Goal: Information Seeking & Learning: Learn about a topic

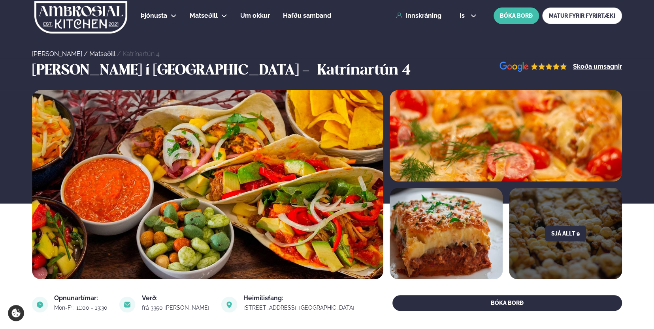
drag, startPoint x: 653, startPoint y: 18, endPoint x: 653, endPoint y: 24, distance: 6.3
click at [653, 24] on div "Þjónusta Hádegismatur fyrir fyrirtæki Fyrirtækja veitingar Einkapartý Matseðill…" at bounding box center [327, 16] width 654 height 32
drag, startPoint x: 653, startPoint y: 24, endPoint x: 653, endPoint y: 38, distance: 13.4
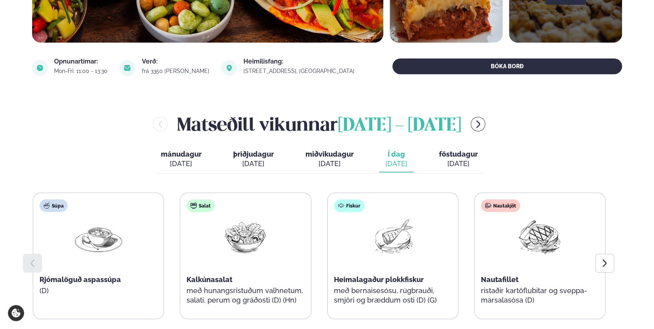
scroll to position [250, 0]
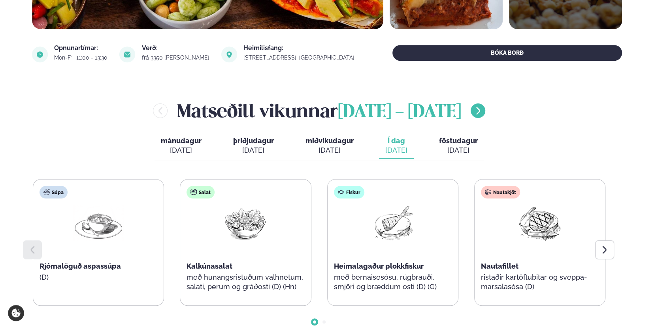
click at [483, 112] on icon "menu-btn-right" at bounding box center [477, 110] width 9 height 9
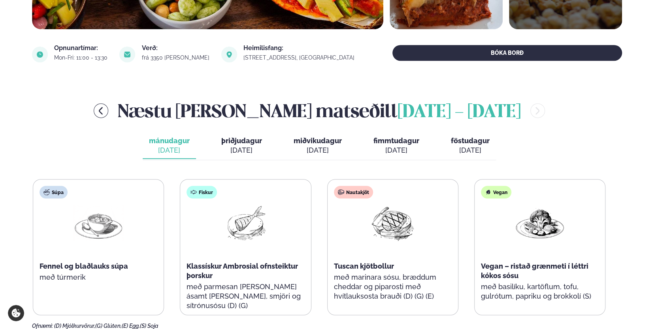
click at [244, 141] on span "þriðjudagur" at bounding box center [241, 141] width 41 height 8
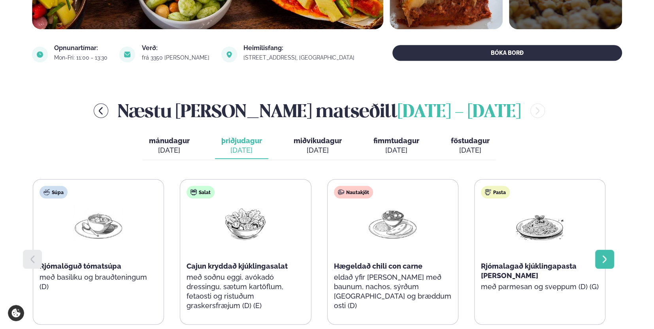
click at [604, 257] on icon at bounding box center [604, 260] width 4 height 8
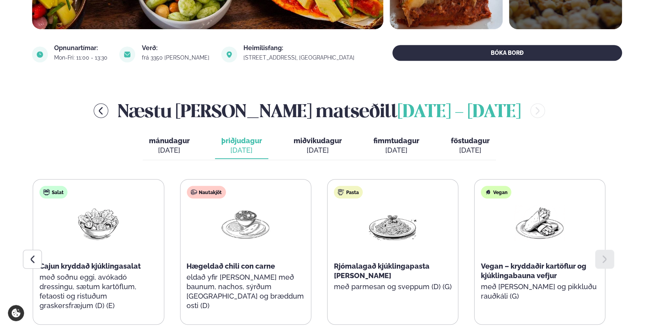
click at [616, 205] on div "Næstu [PERSON_NAME] matseðill [DATE] - [DATE] mánudagur mán. [DATE] þriðjudagur…" at bounding box center [327, 228] width 590 height 261
click at [620, 98] on div "Næstu [PERSON_NAME] matseðill [DATE] - [DATE] mánudagur mán. [DATE] þriðjudagur…" at bounding box center [327, 228] width 590 height 261
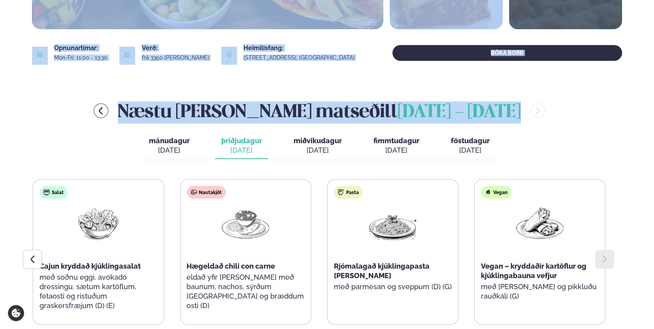
drag, startPoint x: 652, startPoint y: 97, endPoint x: 645, endPoint y: 32, distance: 66.0
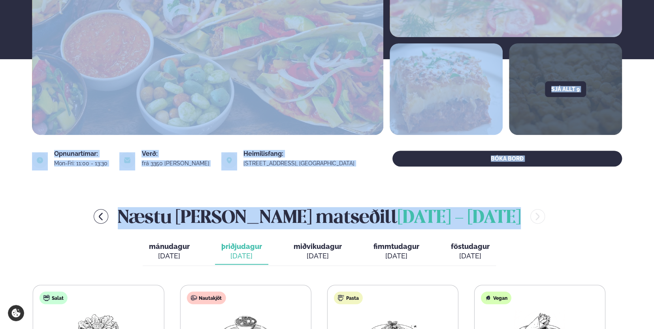
scroll to position [78, 0]
